Goal: Use online tool/utility: Use online tool/utility

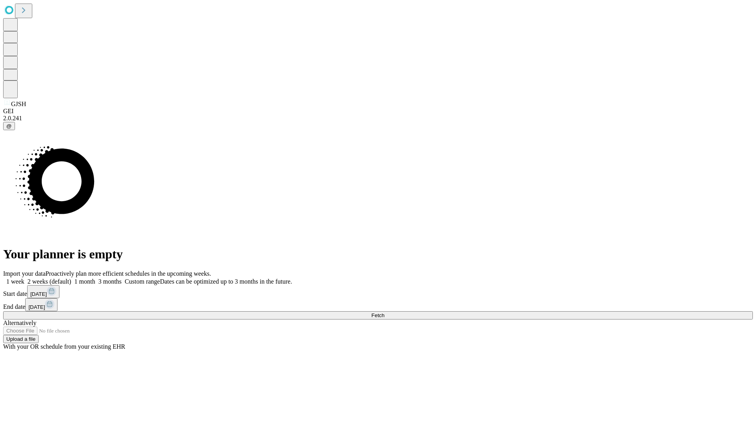
click at [385, 312] on span "Fetch" at bounding box center [378, 315] width 13 height 6
